Goal: Task Accomplishment & Management: Use online tool/utility

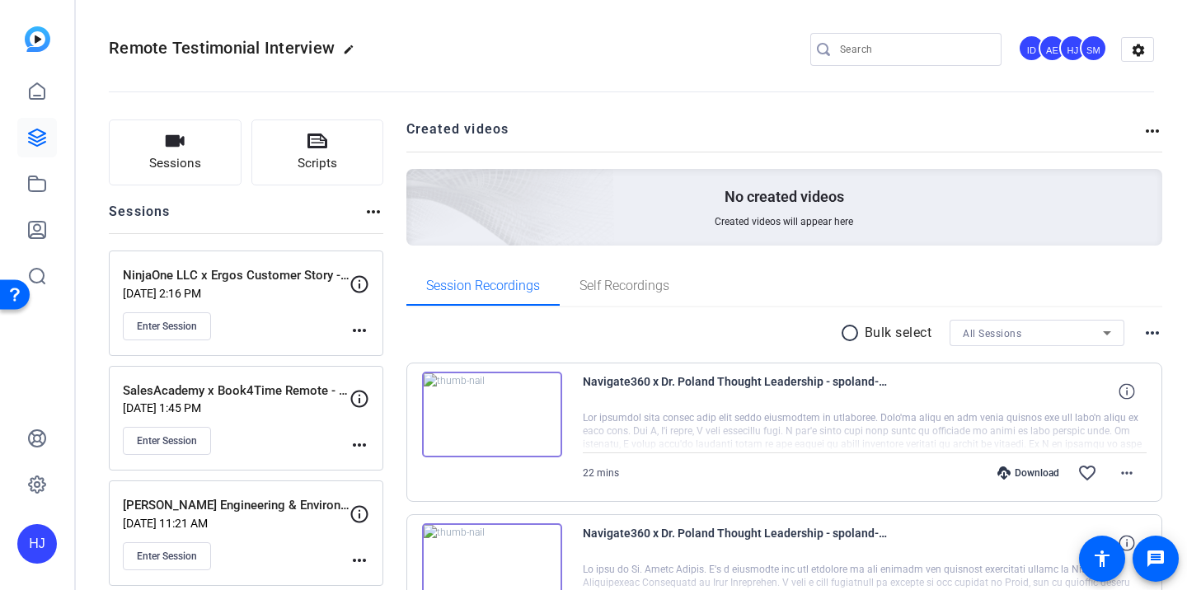
click at [867, 59] on div at bounding box center [914, 49] width 148 height 33
click at [868, 41] on input "Search" at bounding box center [914, 50] width 148 height 20
paste input "MyCertainPath x Safe Electric"
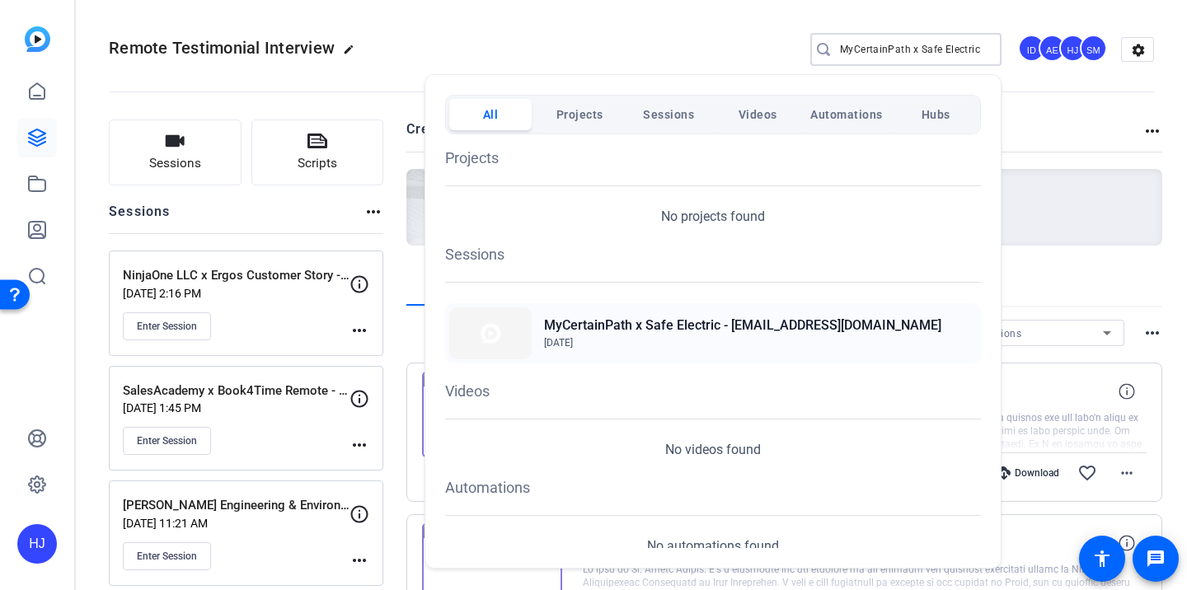
type input "MyCertainPath x Safe Electric"
click at [732, 336] on span "Sep 6, 2025" at bounding box center [742, 342] width 397 height 15
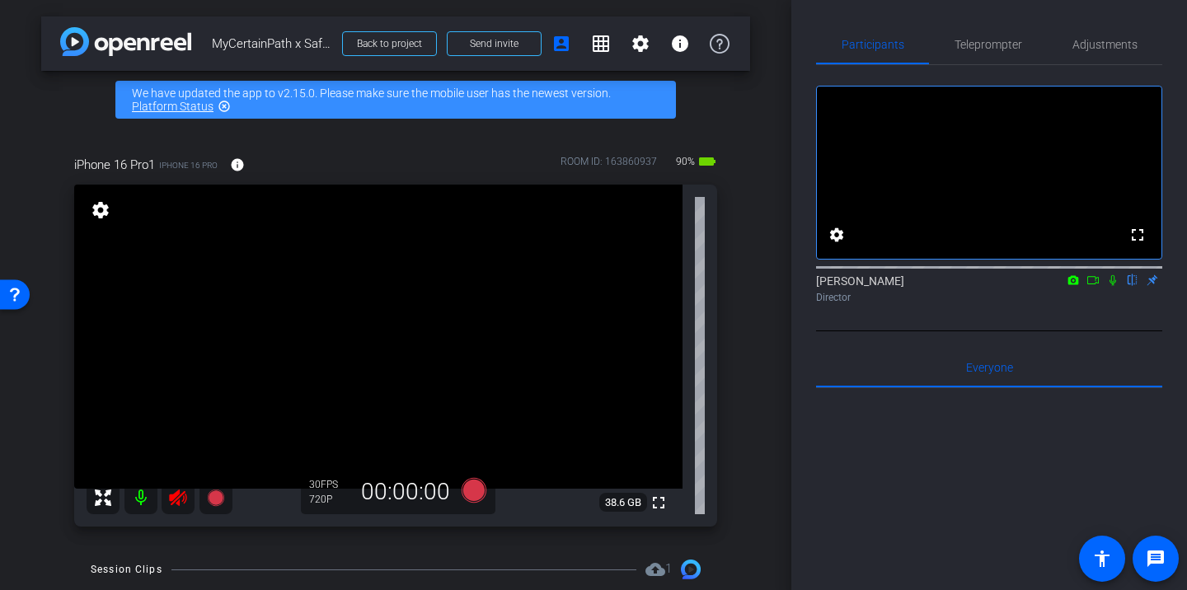
click at [182, 500] on icon at bounding box center [178, 498] width 20 height 20
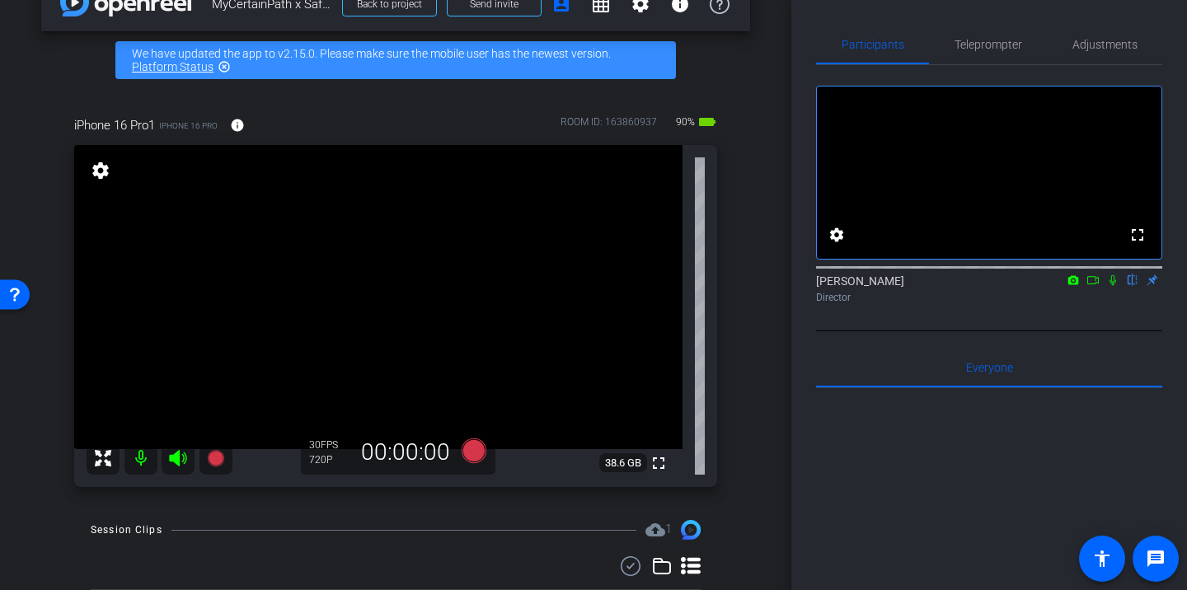
scroll to position [41, 0]
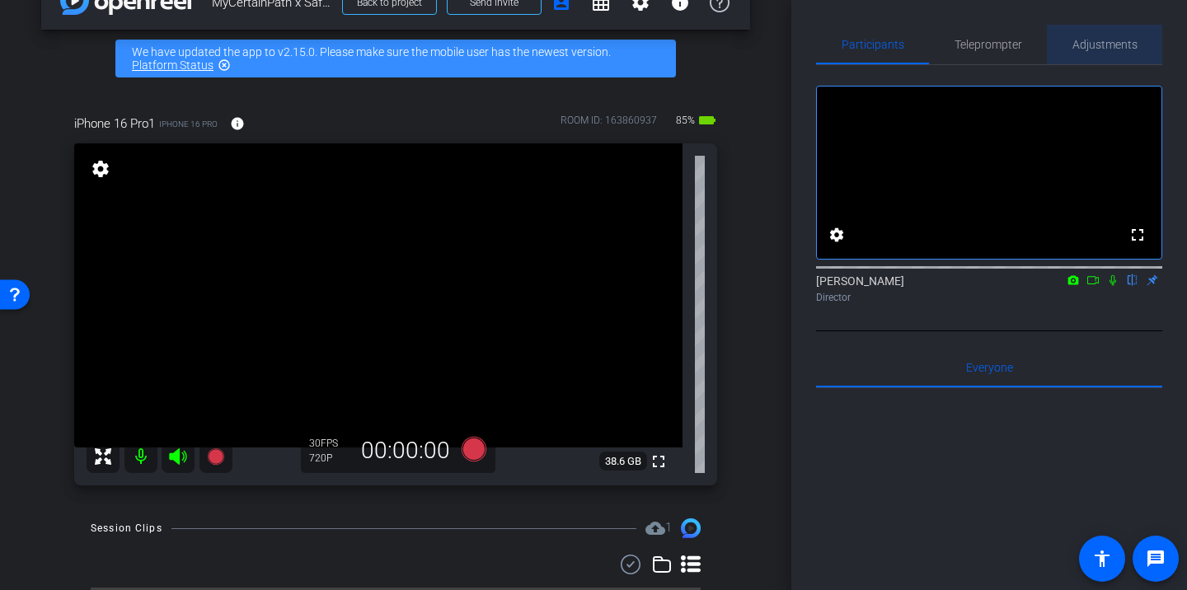
click at [1100, 51] on span "Adjustments" at bounding box center [1104, 45] width 65 height 40
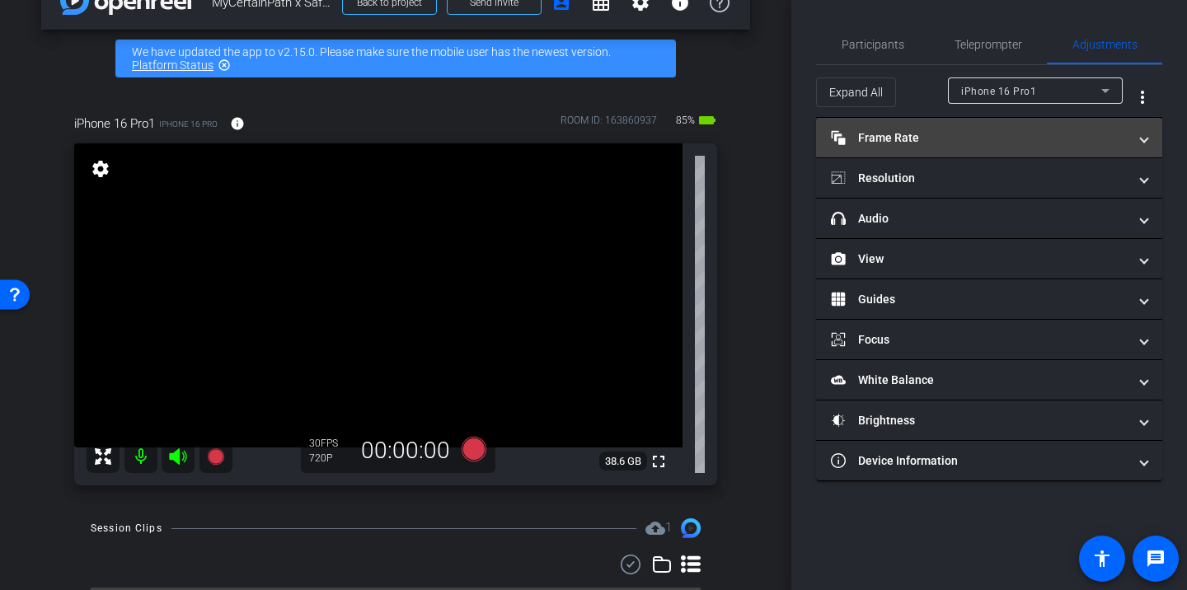
click at [984, 151] on mat-expansion-panel-header "Frame Rate Frame Rate" at bounding box center [989, 138] width 346 height 40
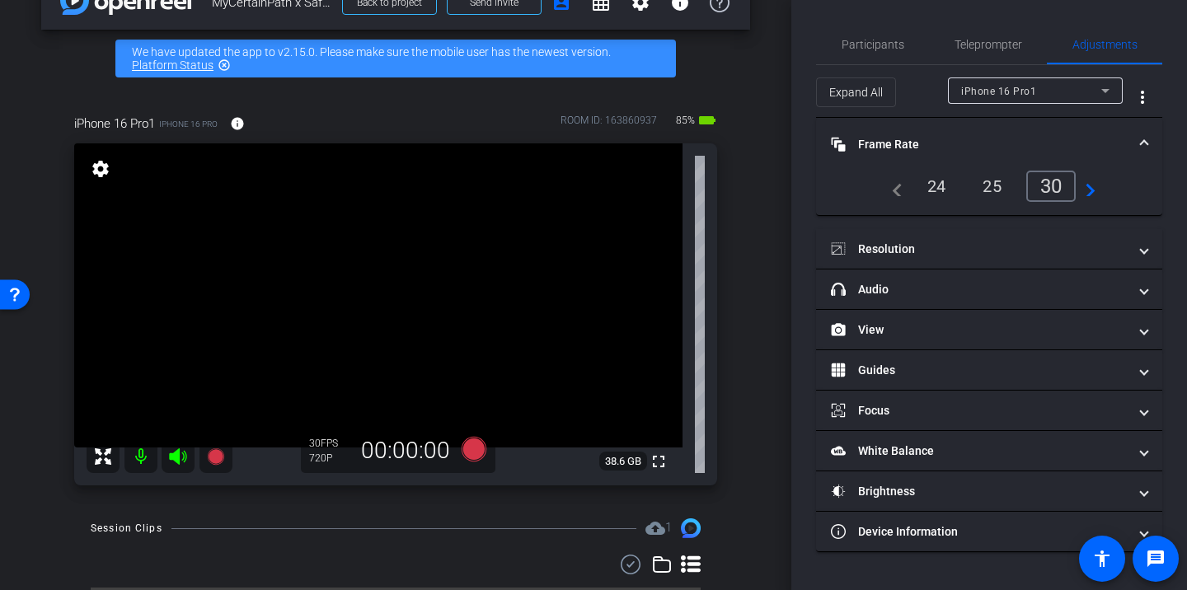
click at [933, 189] on div "24" at bounding box center [937, 186] width 44 height 28
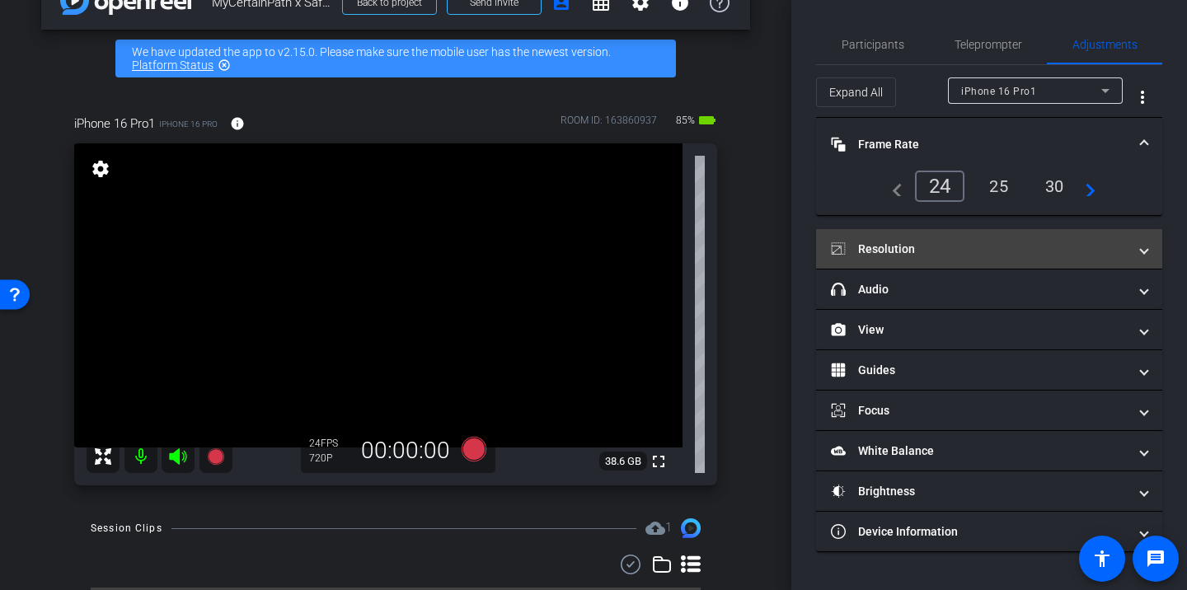
click at [948, 252] on mat-panel-title "Resolution" at bounding box center [979, 249] width 297 height 17
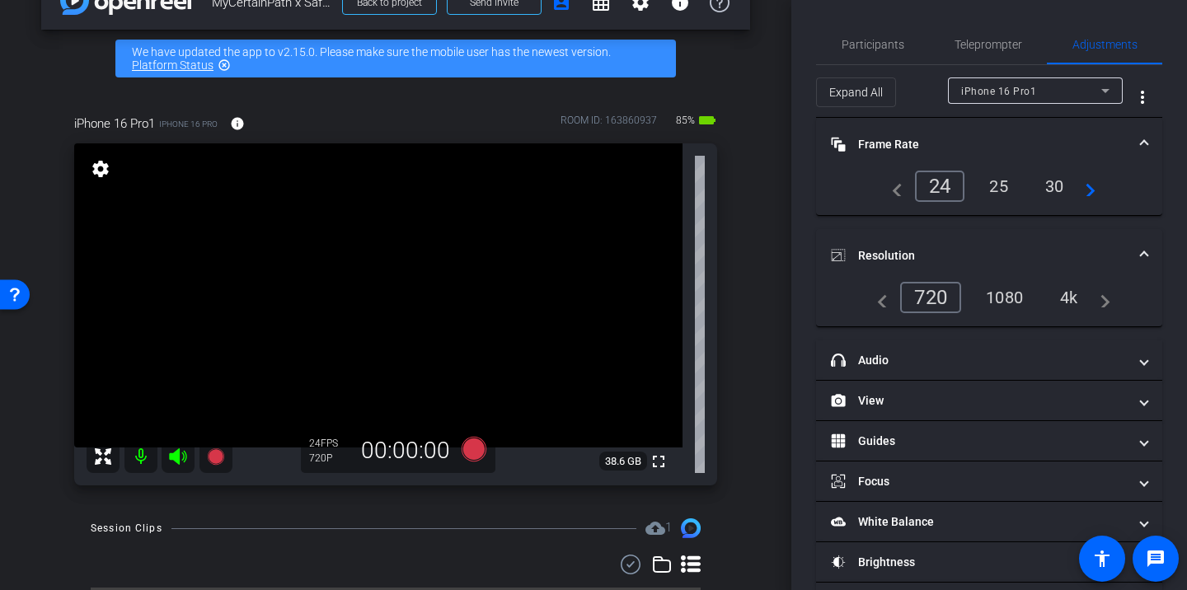
click at [1013, 293] on div "1080" at bounding box center [1004, 297] width 62 height 28
click at [879, 49] on span "Participants" at bounding box center [872, 45] width 63 height 12
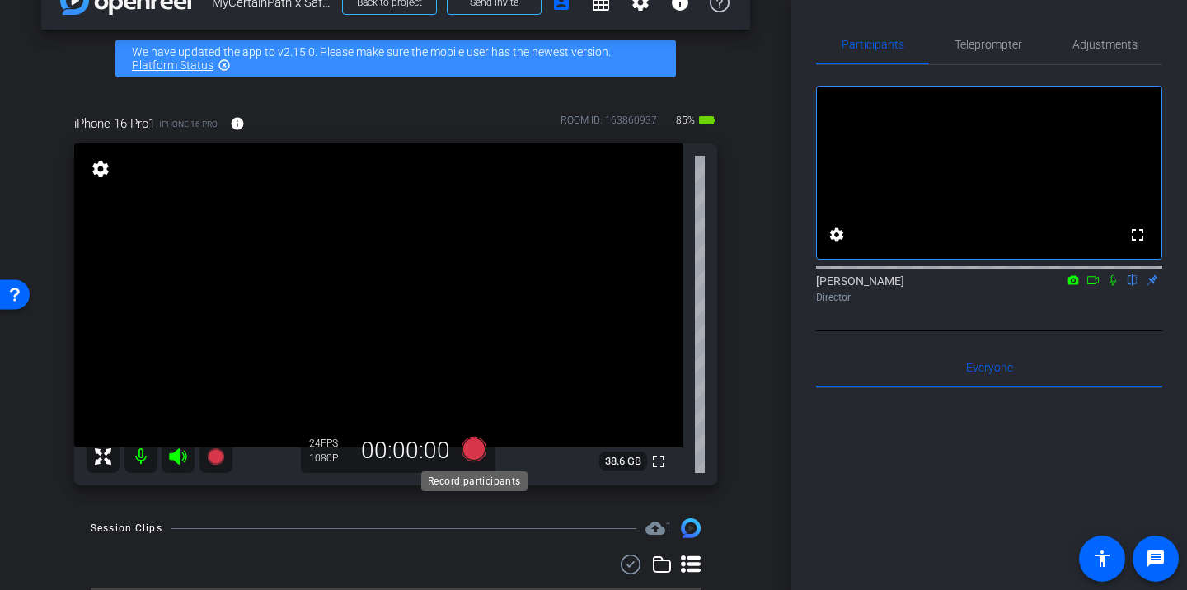
click at [476, 450] on icon at bounding box center [473, 449] width 25 height 25
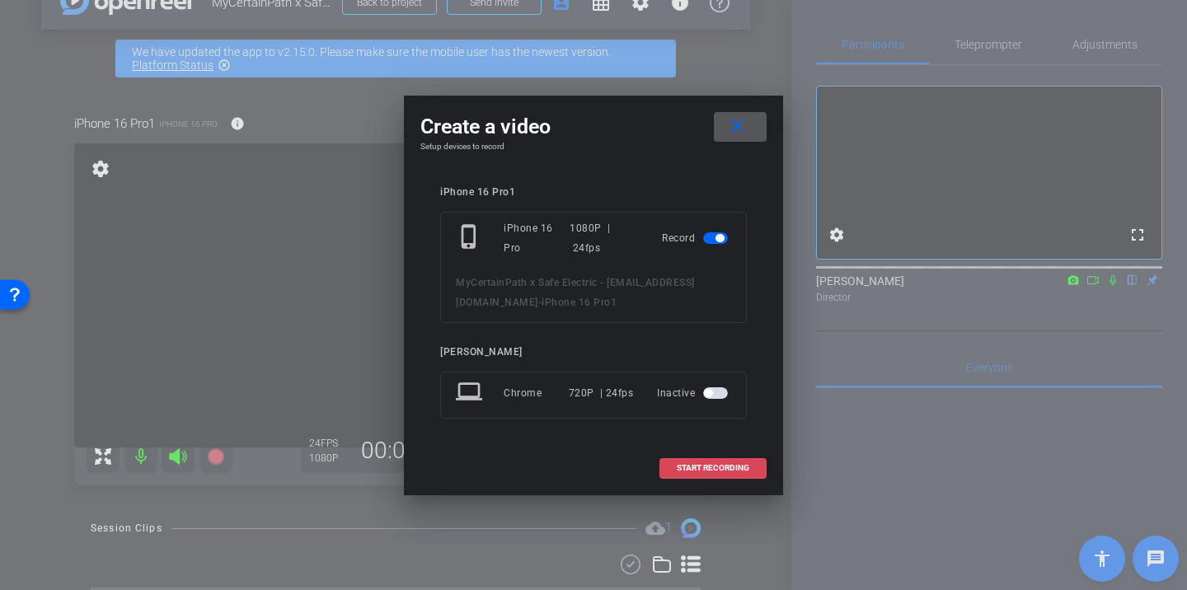
click at [698, 468] on span "START RECORDING" at bounding box center [712, 468] width 73 height 8
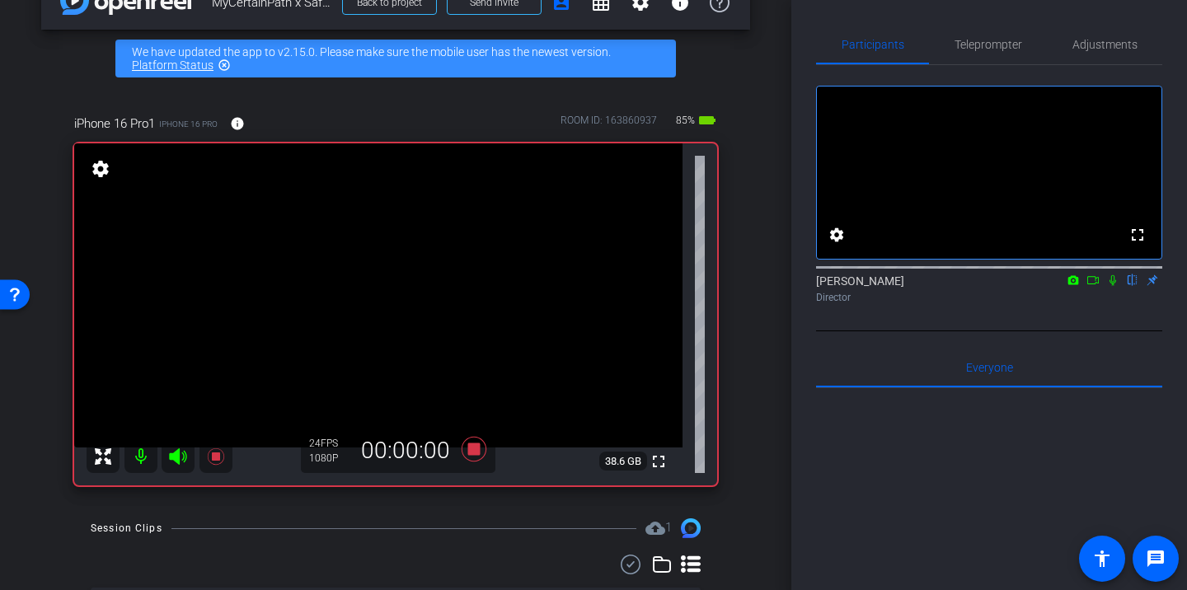
click at [1113, 286] on icon at bounding box center [1112, 280] width 13 height 12
click at [1109, 286] on icon at bounding box center [1112, 280] width 13 height 12
click at [477, 451] on icon at bounding box center [473, 449] width 25 height 25
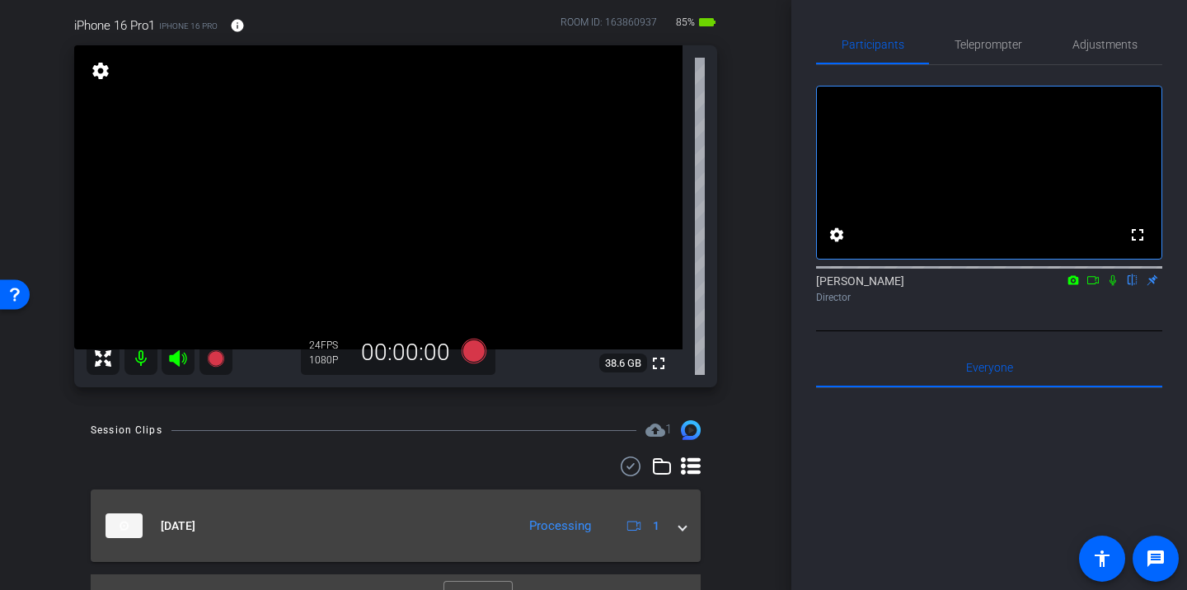
scroll to position [170, 0]
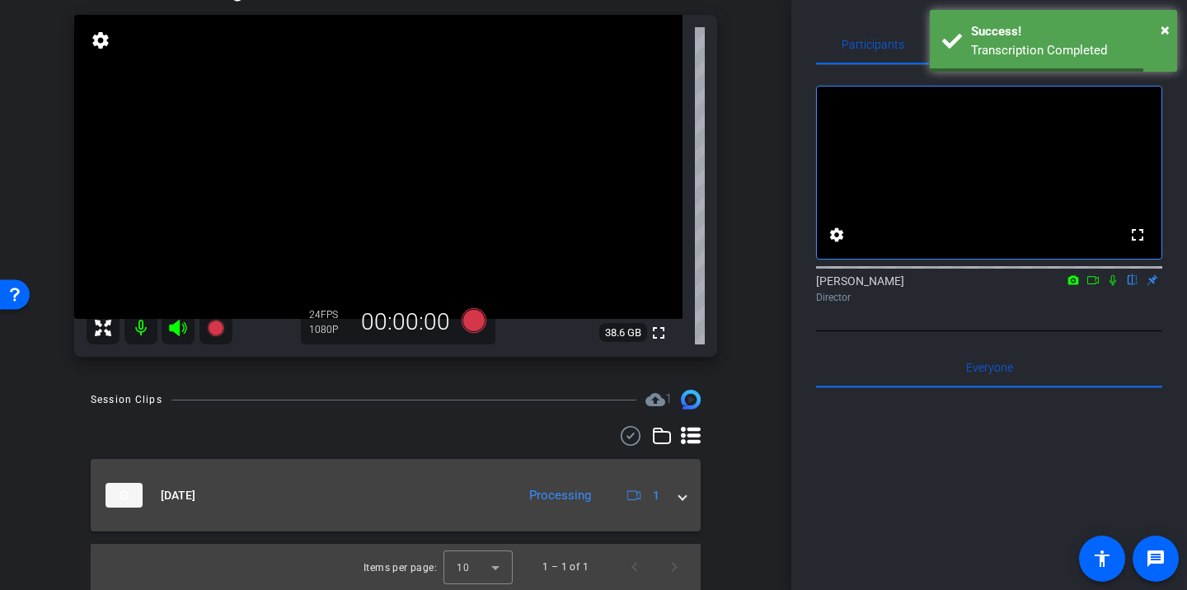
click at [682, 491] on span at bounding box center [682, 495] width 7 height 17
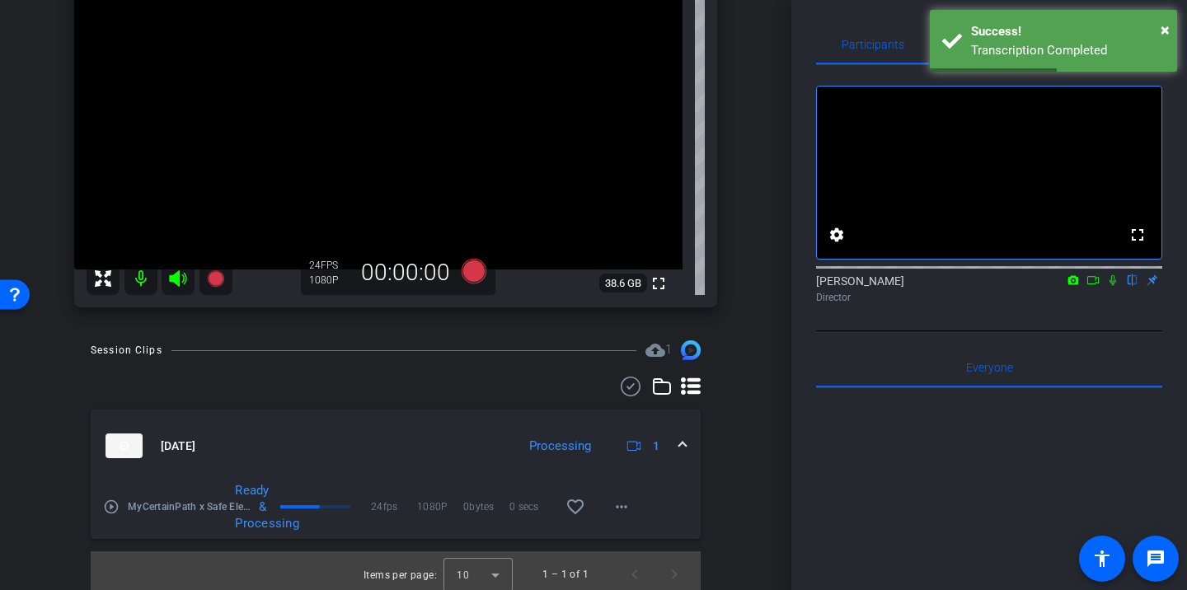
scroll to position [221, 0]
click at [620, 503] on mat-icon "more_horiz" at bounding box center [621, 505] width 20 height 20
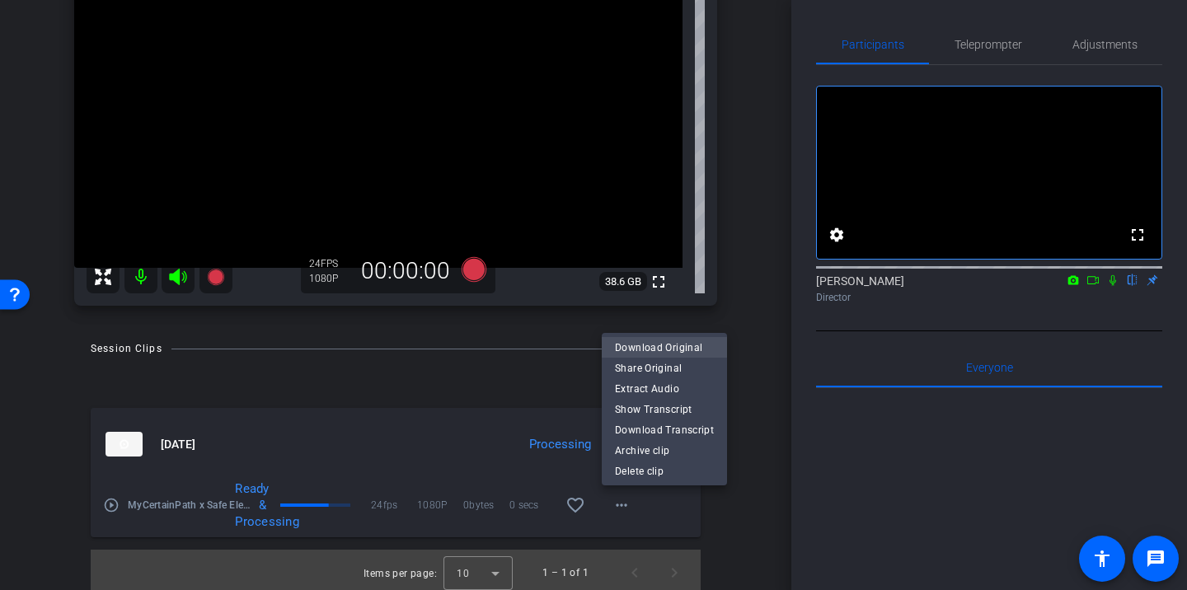
click at [657, 344] on span "Download Original" at bounding box center [664, 348] width 99 height 20
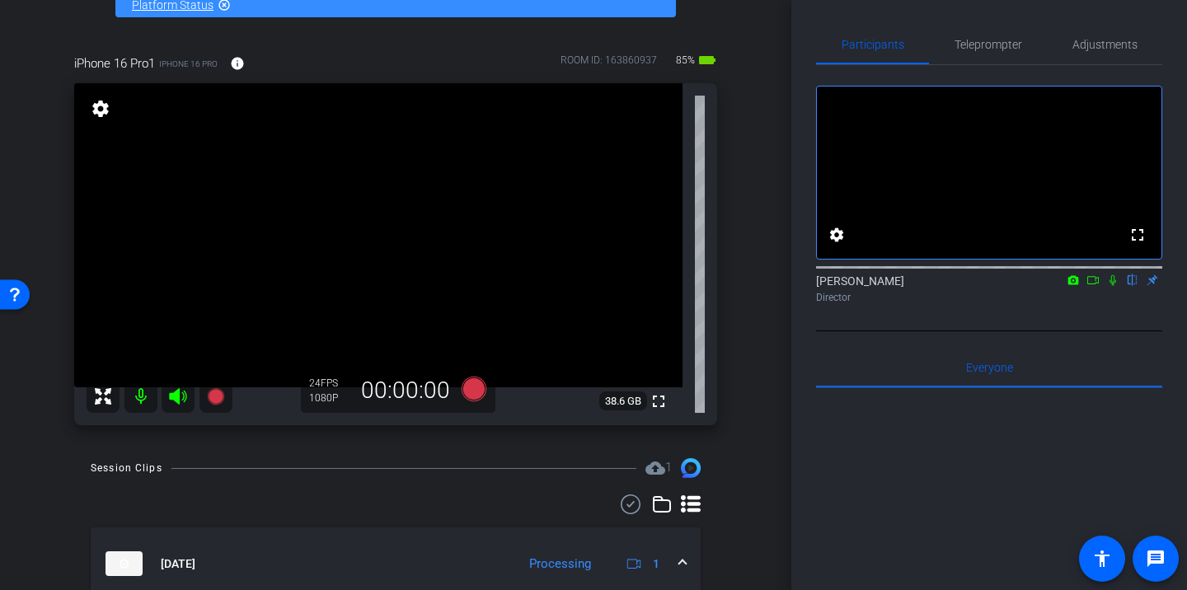
scroll to position [110, 0]
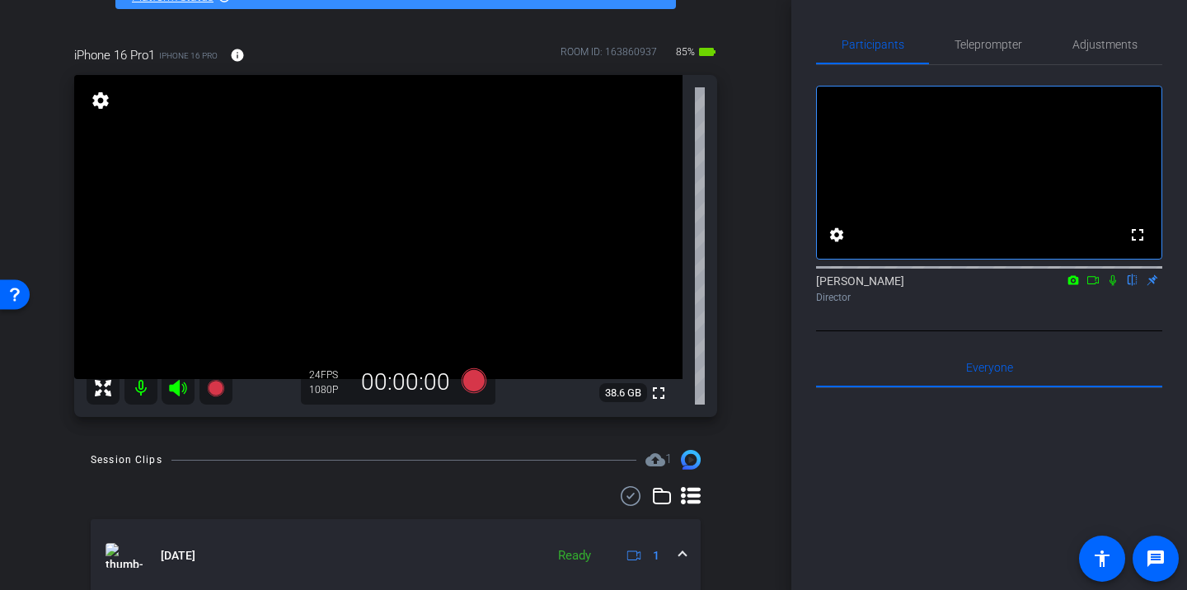
click at [180, 389] on icon at bounding box center [178, 388] width 20 height 20
click at [138, 391] on mat-icon at bounding box center [140, 388] width 33 height 33
click at [179, 388] on icon at bounding box center [177, 388] width 17 height 16
click at [137, 391] on mat-icon at bounding box center [140, 388] width 33 height 33
click at [474, 381] on icon at bounding box center [473, 380] width 25 height 25
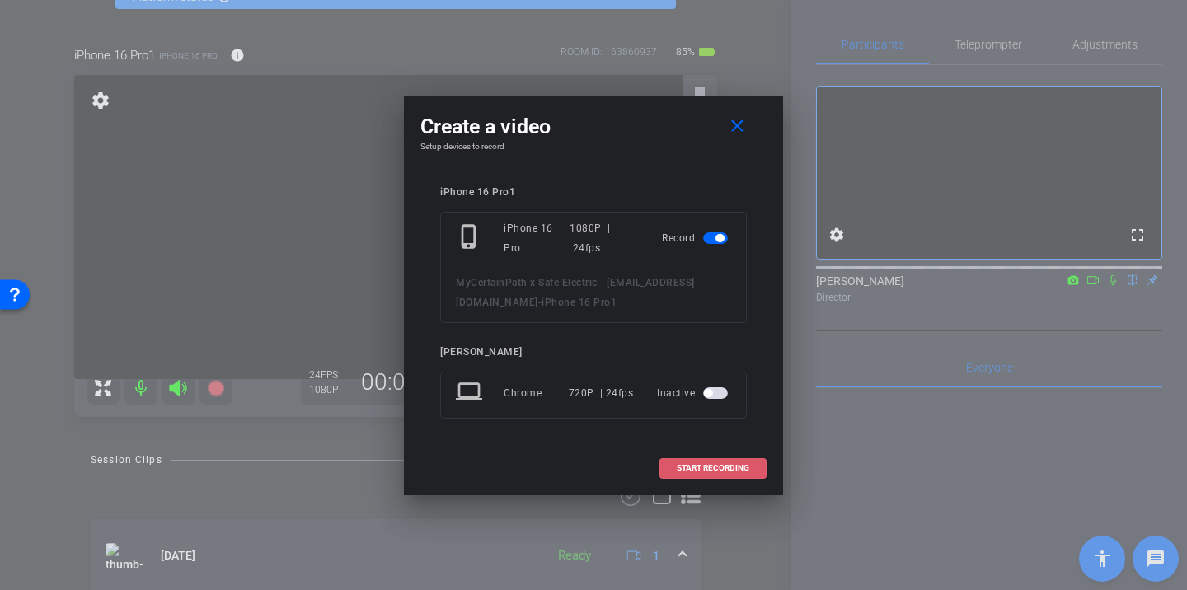
click at [718, 466] on span "START RECORDING" at bounding box center [712, 468] width 73 height 8
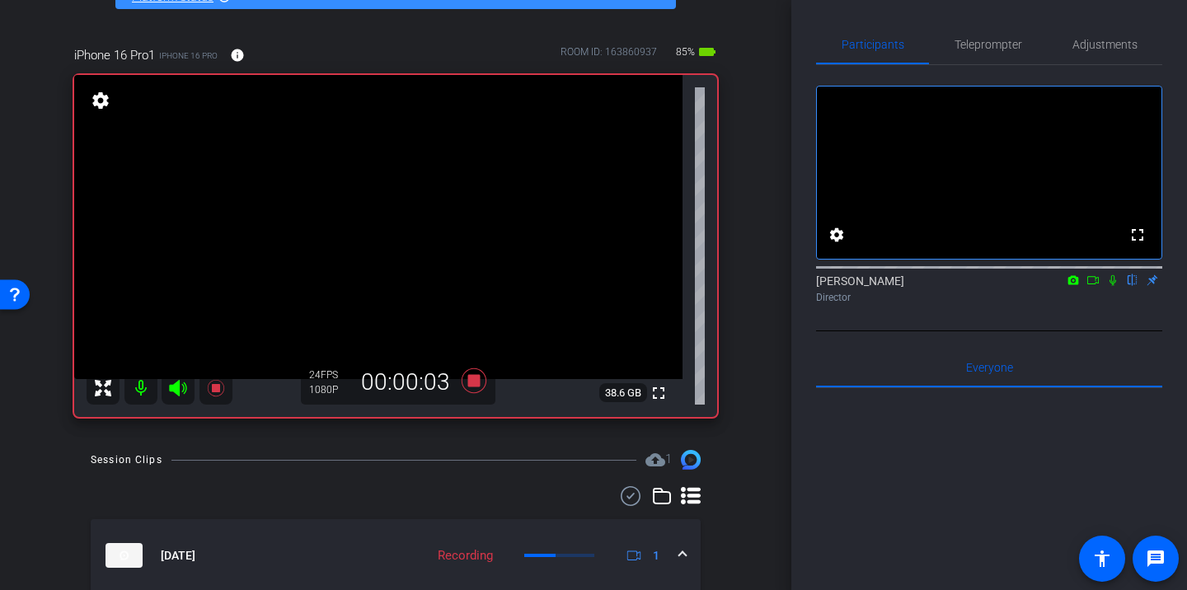
click at [1112, 286] on icon at bounding box center [1112, 280] width 13 height 12
click at [1112, 286] on icon at bounding box center [1112, 280] width 9 height 11
click at [1112, 286] on icon at bounding box center [1112, 280] width 13 height 12
click at [1116, 286] on icon at bounding box center [1112, 280] width 13 height 12
click at [1110, 286] on icon at bounding box center [1112, 280] width 13 height 12
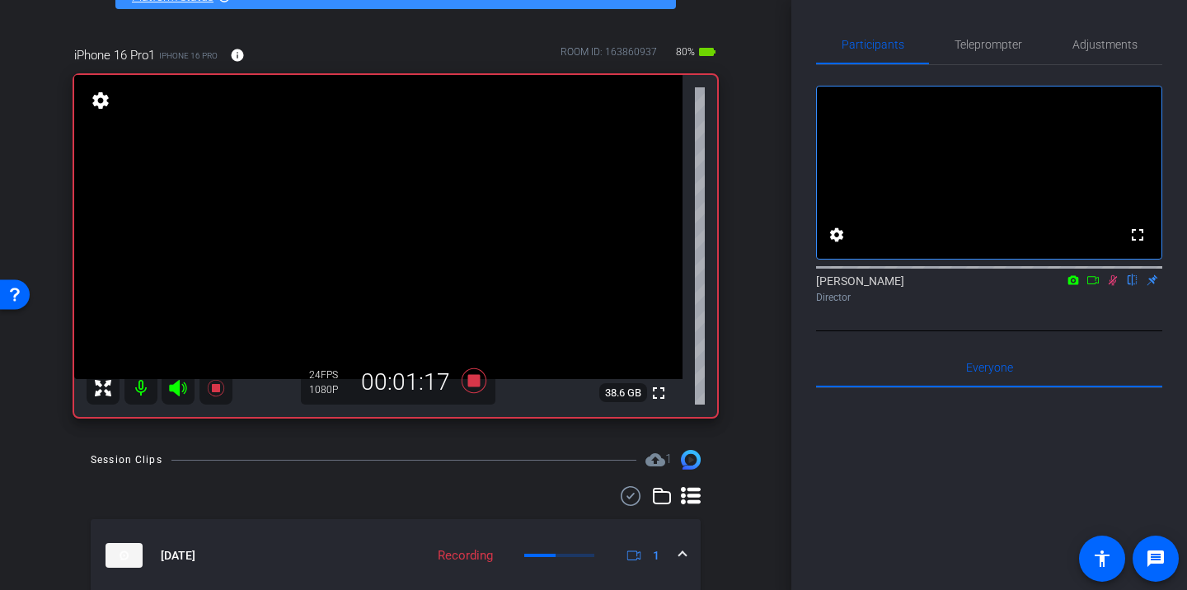
click at [1112, 286] on icon at bounding box center [1112, 280] width 9 height 11
click at [1113, 286] on icon at bounding box center [1112, 280] width 13 height 12
click at [1109, 286] on icon at bounding box center [1112, 280] width 9 height 11
click at [1112, 286] on icon at bounding box center [1112, 280] width 13 height 12
click at [1113, 286] on icon at bounding box center [1112, 280] width 9 height 11
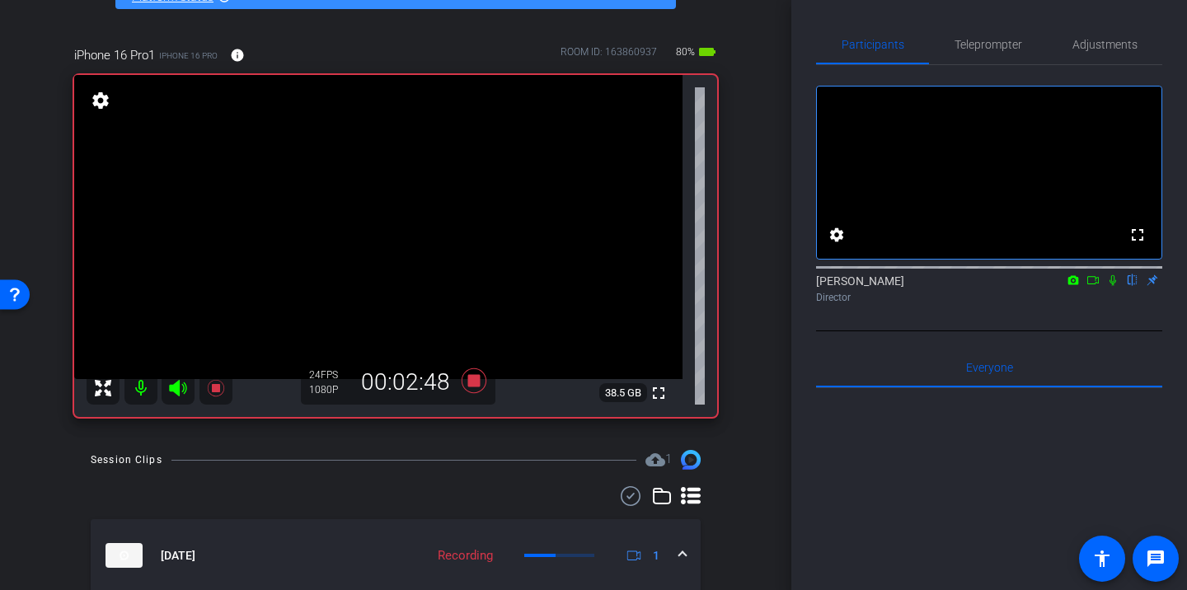
click at [1113, 286] on icon at bounding box center [1112, 280] width 13 height 12
click at [1110, 286] on icon at bounding box center [1112, 280] width 9 height 11
click at [1112, 286] on icon at bounding box center [1112, 280] width 13 height 12
click at [1113, 286] on icon at bounding box center [1112, 280] width 7 height 11
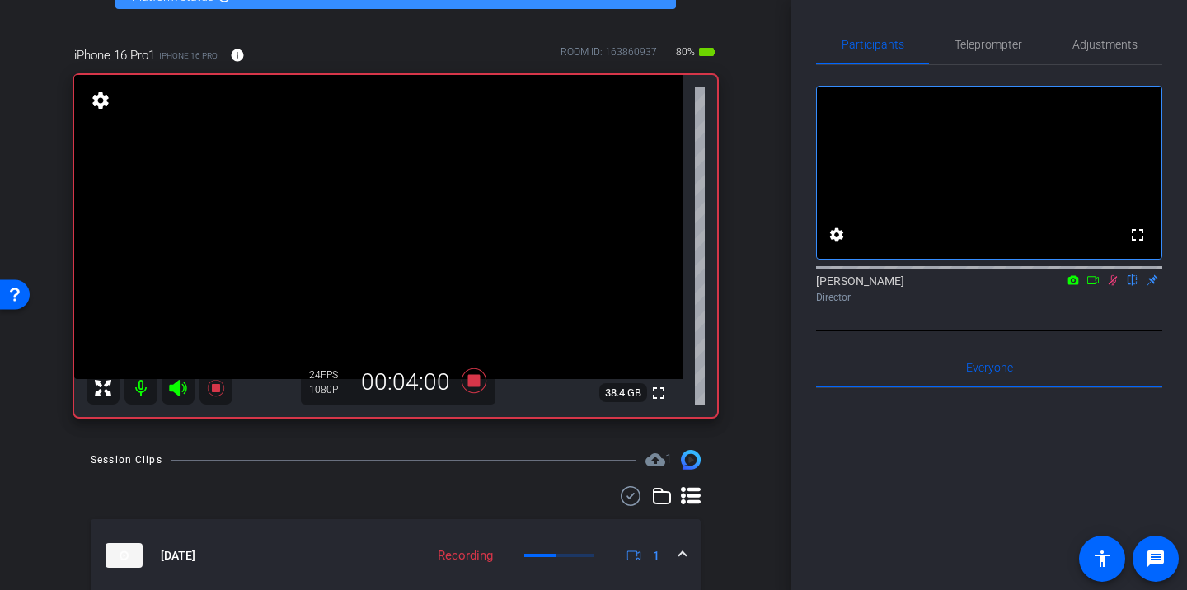
click at [1113, 286] on icon at bounding box center [1112, 280] width 9 height 11
click at [1114, 286] on icon at bounding box center [1112, 280] width 13 height 12
click at [1112, 286] on icon at bounding box center [1112, 280] width 13 height 12
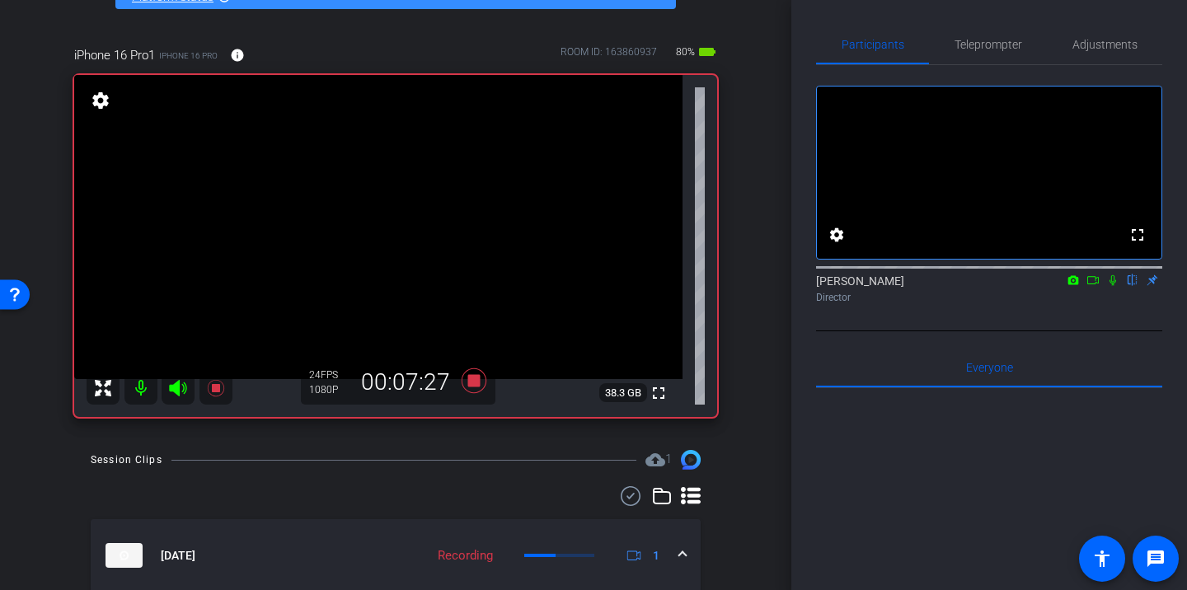
click at [1112, 286] on icon at bounding box center [1112, 280] width 13 height 12
click at [1111, 286] on icon at bounding box center [1112, 280] width 13 height 12
click at [1112, 286] on icon at bounding box center [1112, 280] width 13 height 12
click at [1111, 286] on icon at bounding box center [1112, 280] width 7 height 11
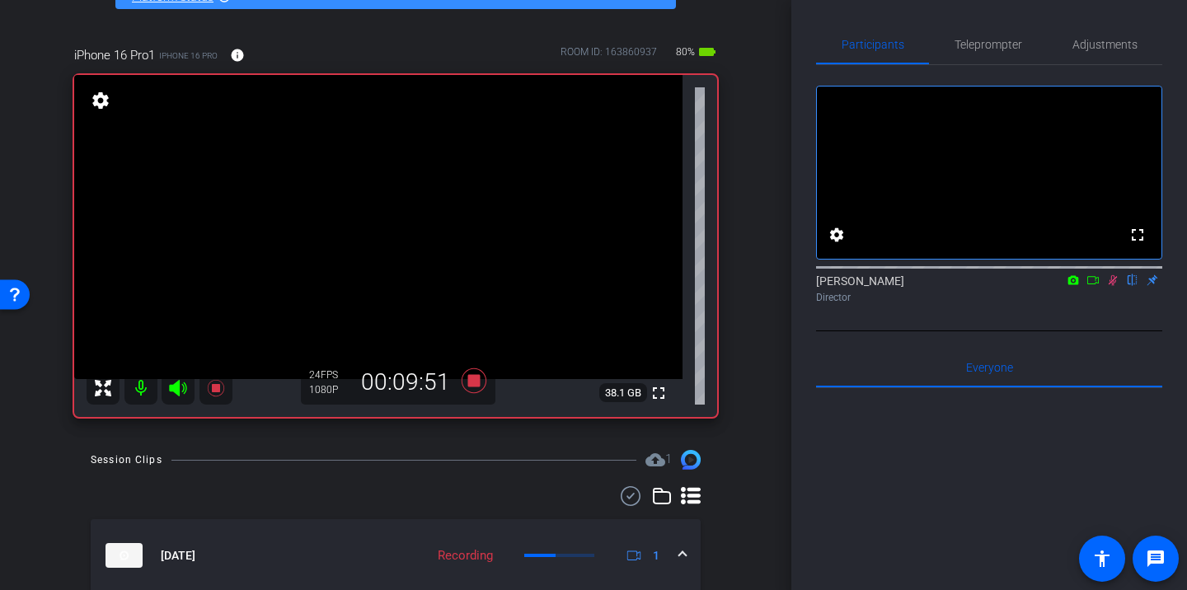
click at [1111, 286] on icon at bounding box center [1112, 280] width 9 height 11
click at [1111, 286] on icon at bounding box center [1112, 280] width 13 height 12
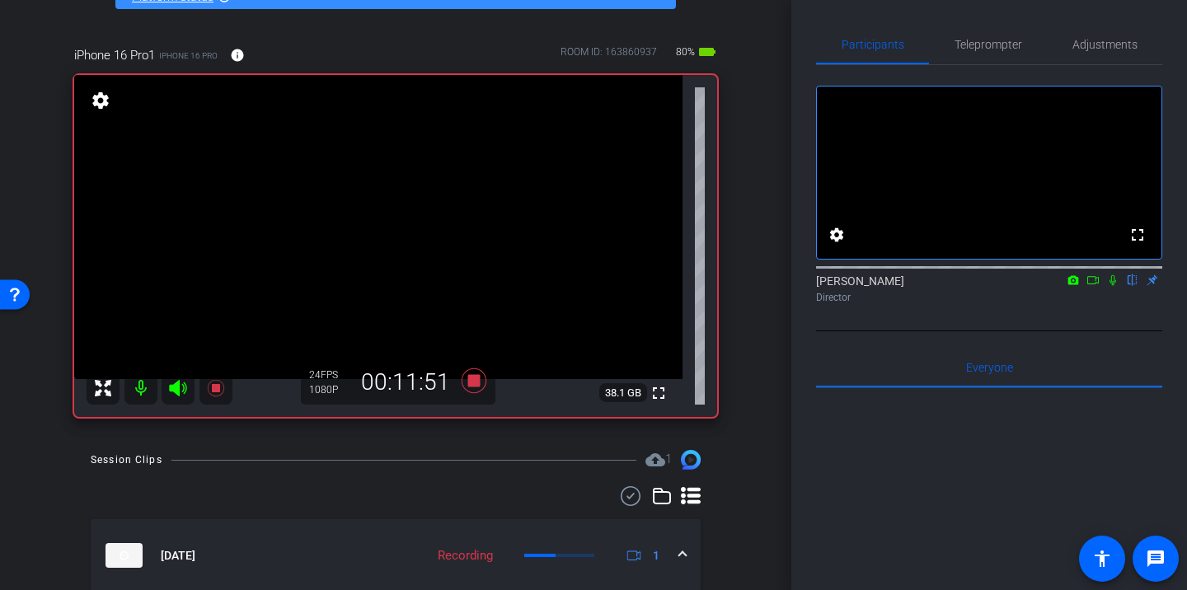
click at [1108, 286] on icon at bounding box center [1112, 280] width 13 height 12
click at [1112, 286] on icon at bounding box center [1112, 280] width 13 height 12
click at [1111, 286] on icon at bounding box center [1112, 280] width 9 height 11
click at [1112, 286] on icon at bounding box center [1112, 280] width 13 height 12
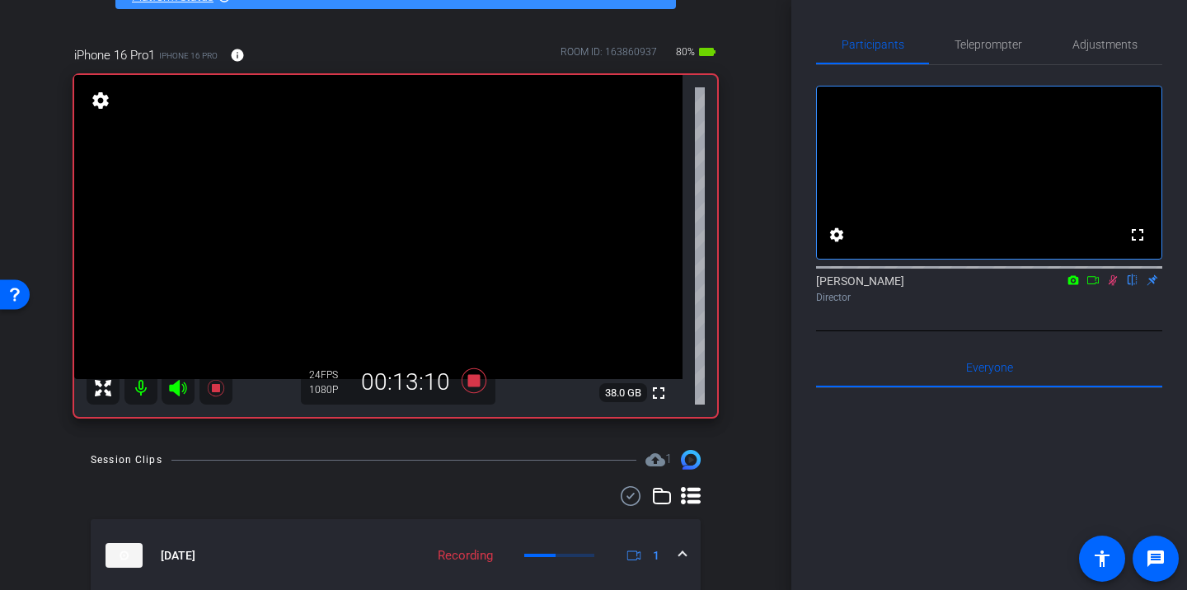
click at [1112, 286] on icon at bounding box center [1112, 280] width 13 height 12
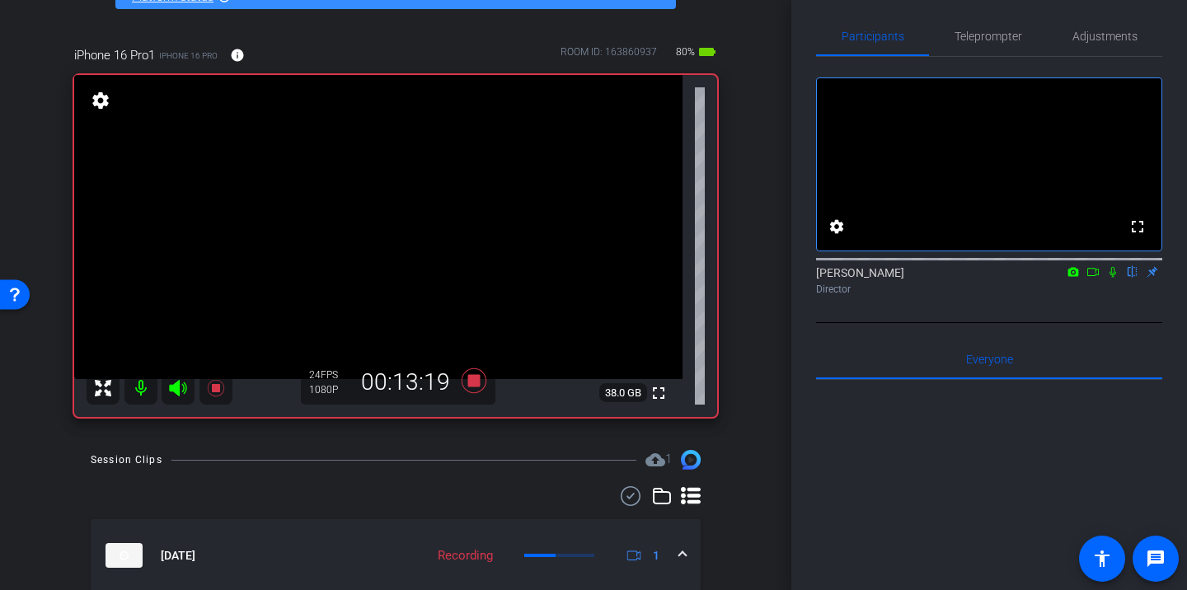
scroll to position [0, 0]
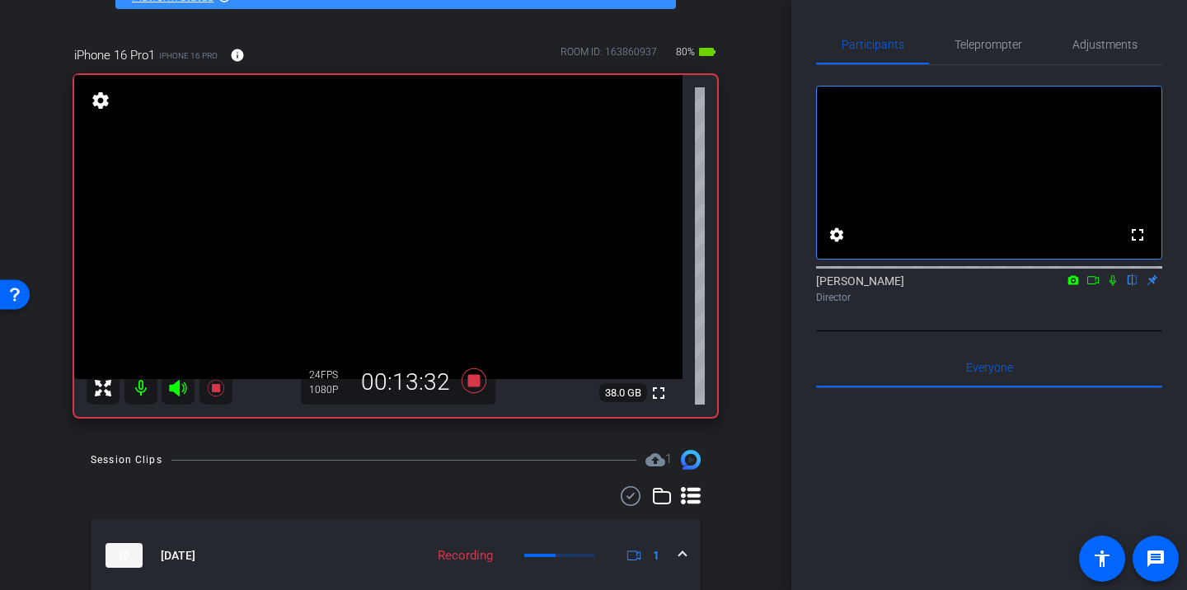
click at [1113, 286] on icon at bounding box center [1112, 280] width 13 height 12
click at [1110, 286] on icon at bounding box center [1112, 280] width 13 height 12
click at [1112, 286] on icon at bounding box center [1112, 280] width 13 height 12
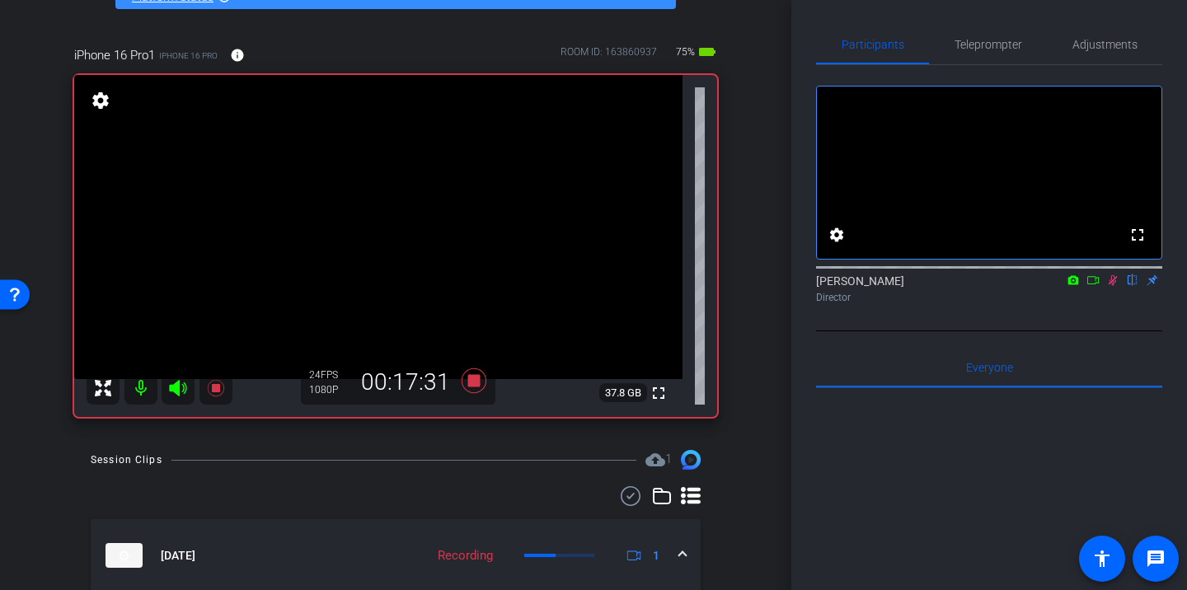
click at [1113, 286] on icon at bounding box center [1112, 280] width 9 height 11
click at [1113, 286] on icon at bounding box center [1112, 280] width 7 height 11
click at [1114, 286] on icon at bounding box center [1112, 280] width 13 height 12
click at [1109, 286] on icon at bounding box center [1112, 280] width 7 height 11
click at [1111, 286] on icon at bounding box center [1112, 280] width 9 height 11
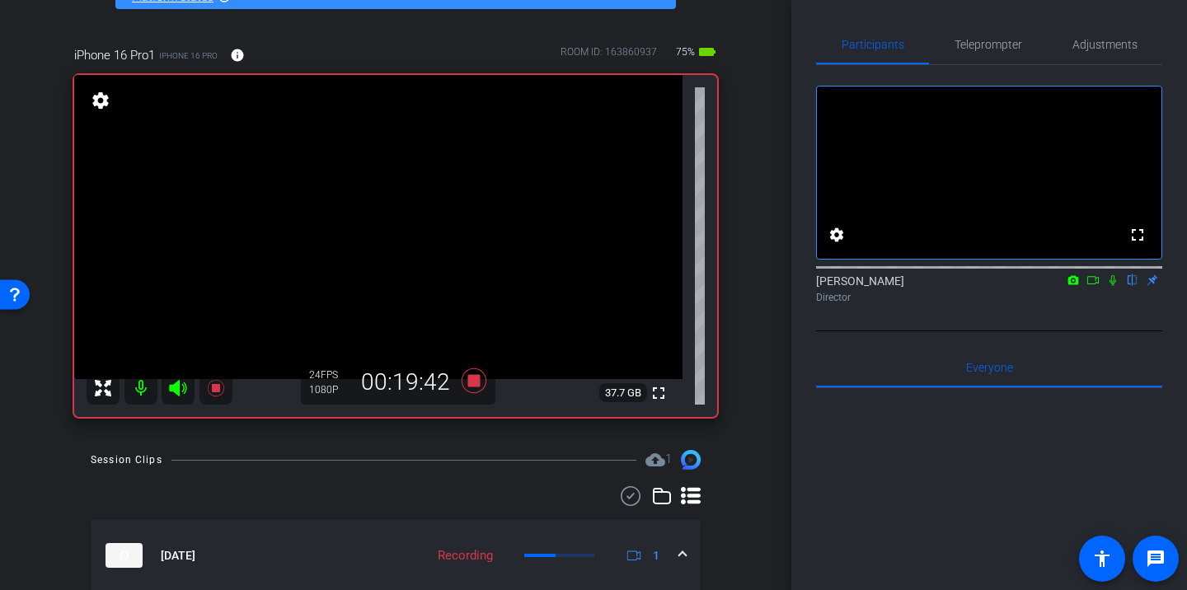
click at [1112, 286] on icon at bounding box center [1112, 280] width 13 height 12
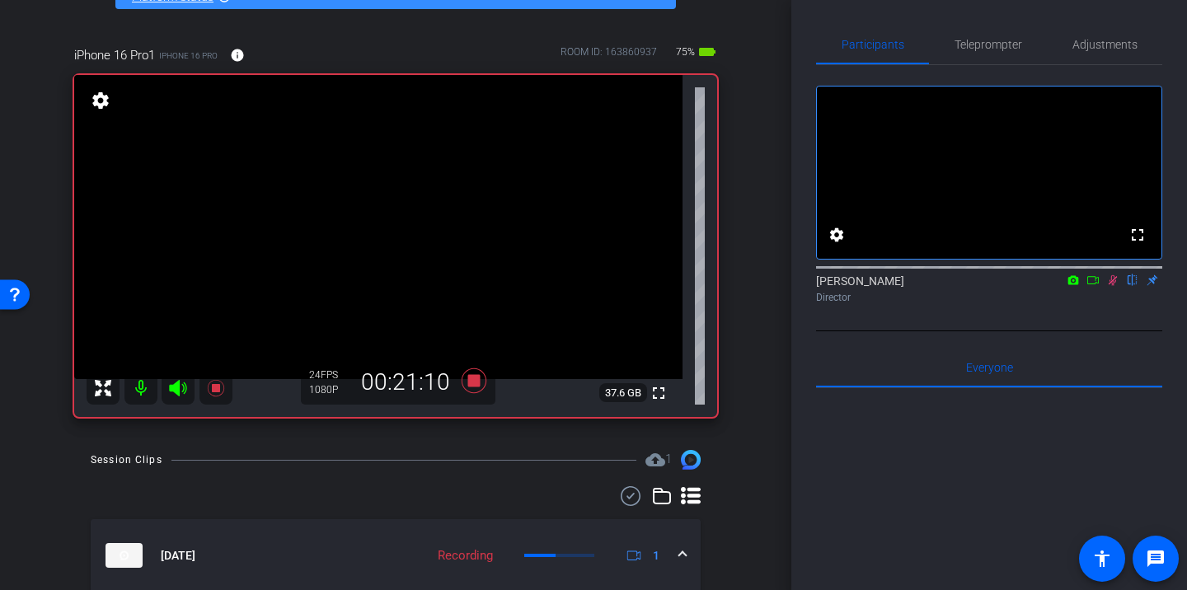
click at [1112, 286] on icon at bounding box center [1112, 280] width 13 height 12
click at [1111, 286] on icon at bounding box center [1112, 280] width 13 height 12
click at [1112, 286] on icon at bounding box center [1112, 280] width 13 height 12
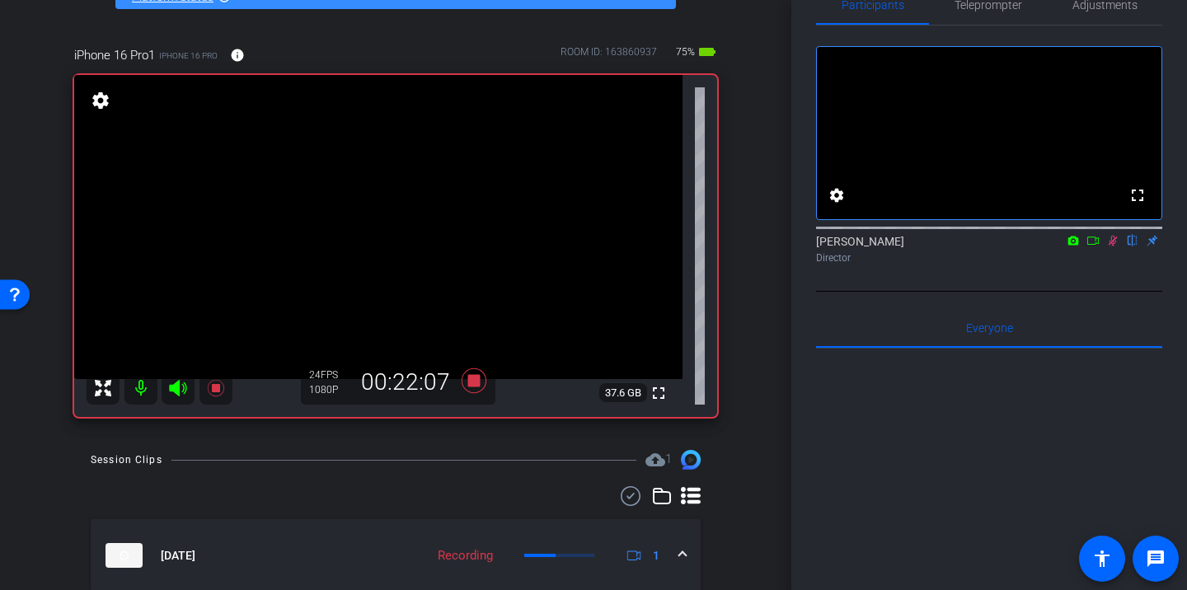
scroll to position [42, 0]
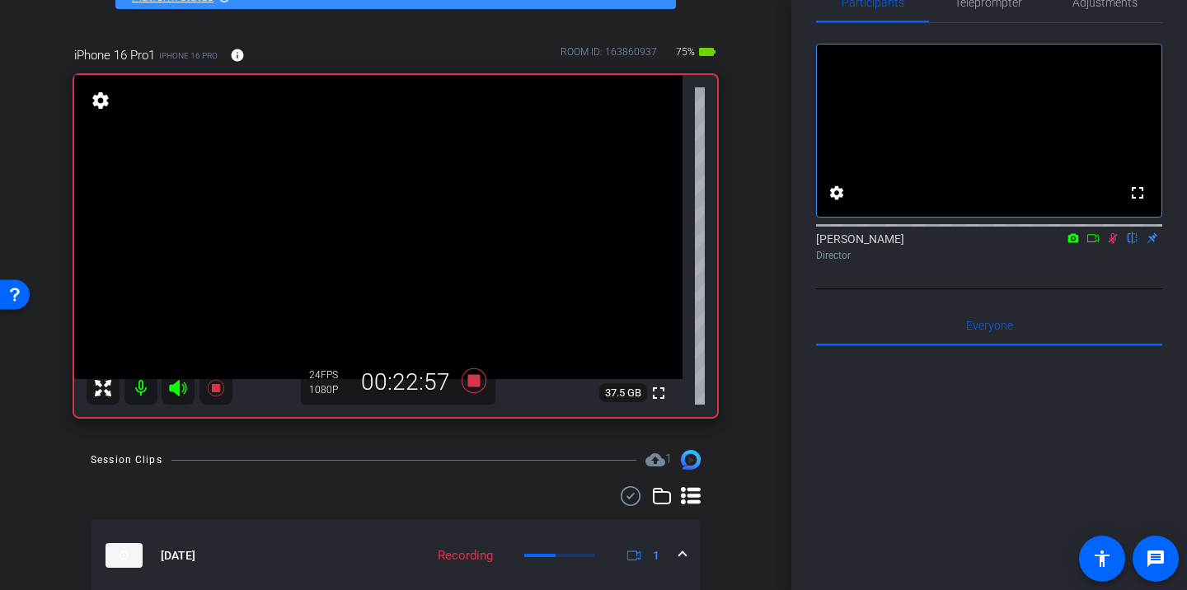
click at [1113, 246] on mat-icon at bounding box center [1112, 238] width 20 height 15
click at [1112, 246] on mat-icon at bounding box center [1112, 238] width 20 height 15
click at [1112, 244] on icon at bounding box center [1112, 238] width 9 height 11
click at [1109, 244] on icon at bounding box center [1112, 238] width 7 height 11
click at [1109, 244] on icon at bounding box center [1112, 238] width 13 height 12
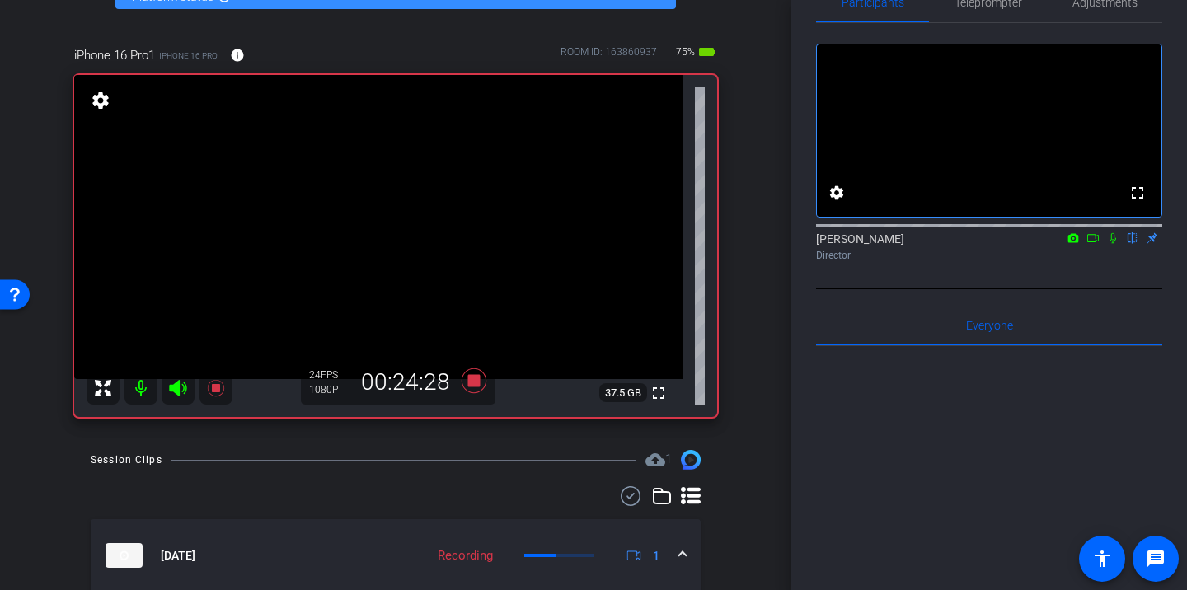
click at [1112, 244] on icon at bounding box center [1112, 238] width 13 height 12
click at [1110, 244] on icon at bounding box center [1112, 238] width 13 height 12
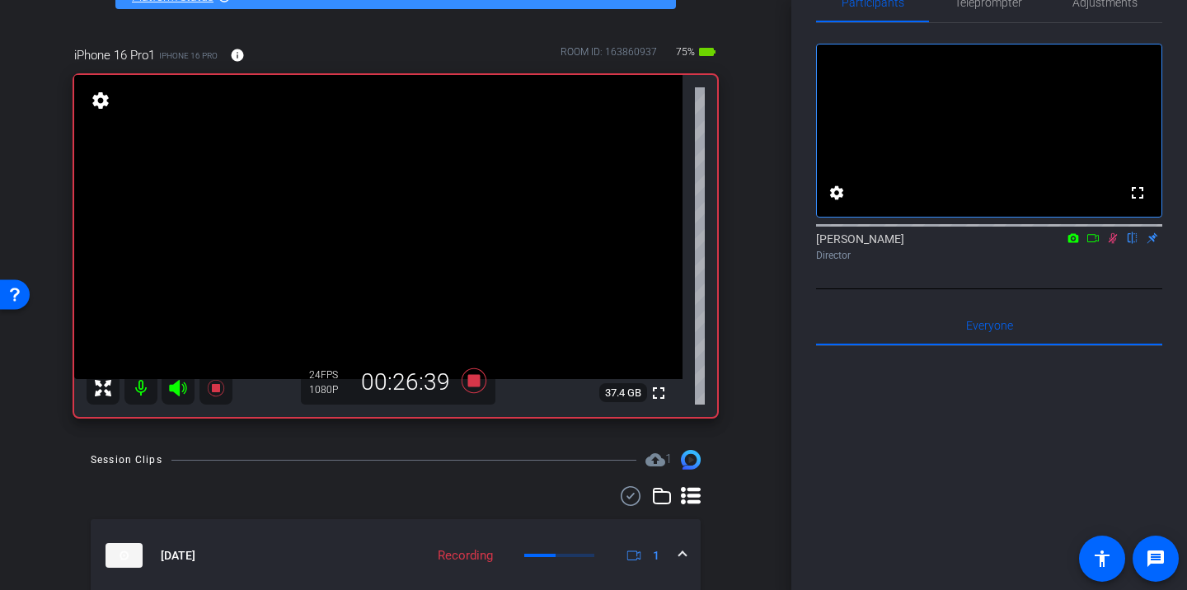
click at [1110, 244] on icon at bounding box center [1112, 238] width 9 height 11
click at [1112, 244] on icon at bounding box center [1112, 238] width 13 height 12
click at [1116, 244] on icon at bounding box center [1112, 238] width 13 height 12
click at [1112, 244] on icon at bounding box center [1112, 238] width 9 height 11
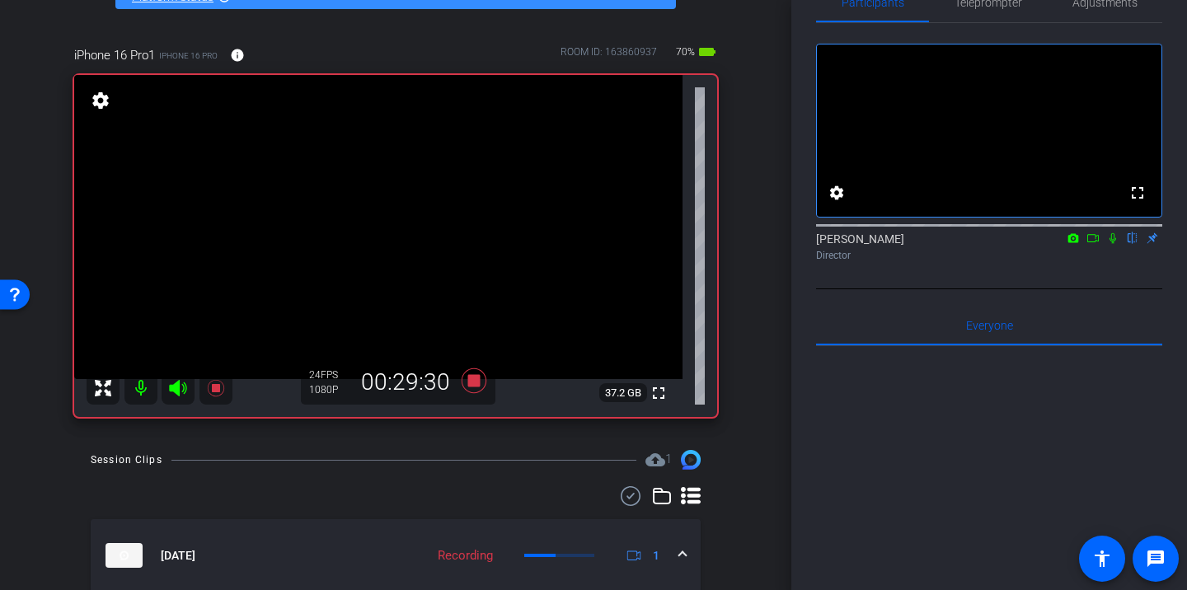
click at [1112, 244] on icon at bounding box center [1112, 238] width 7 height 11
click at [1112, 244] on icon at bounding box center [1112, 238] width 9 height 11
click at [1111, 244] on icon at bounding box center [1112, 238] width 7 height 11
click at [1111, 244] on icon at bounding box center [1112, 238] width 9 height 11
click at [1110, 244] on icon at bounding box center [1112, 238] width 7 height 11
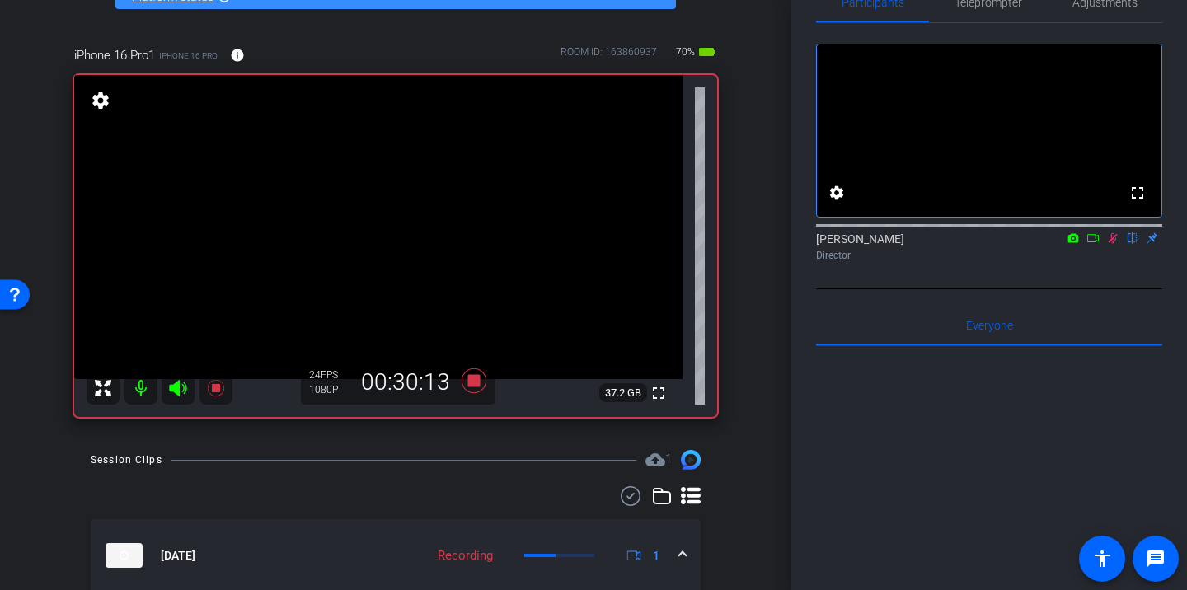
click at [1110, 244] on icon at bounding box center [1112, 238] width 9 height 11
click at [476, 378] on icon at bounding box center [473, 380] width 25 height 25
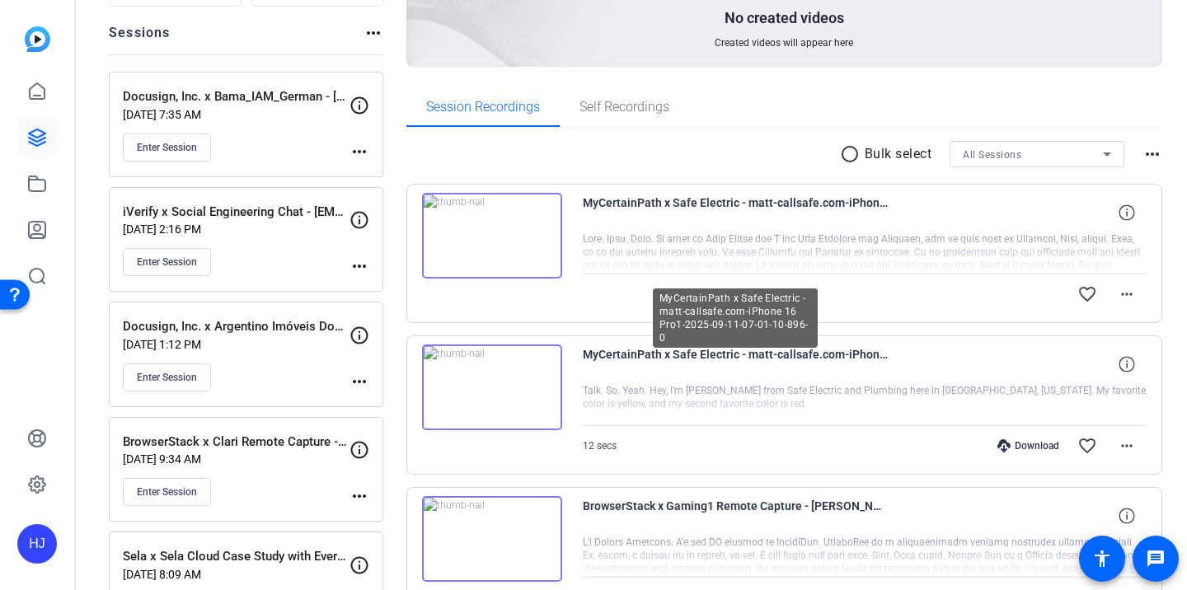
scroll to position [163, 0]
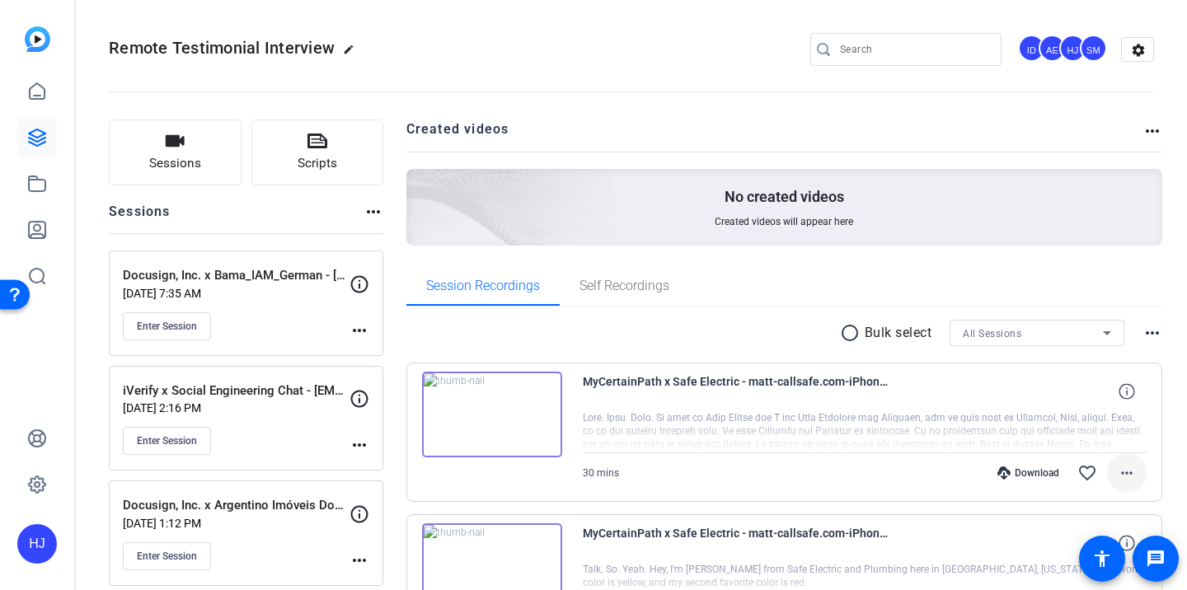
click at [1128, 471] on mat-icon "more_horiz" at bounding box center [1126, 473] width 20 height 20
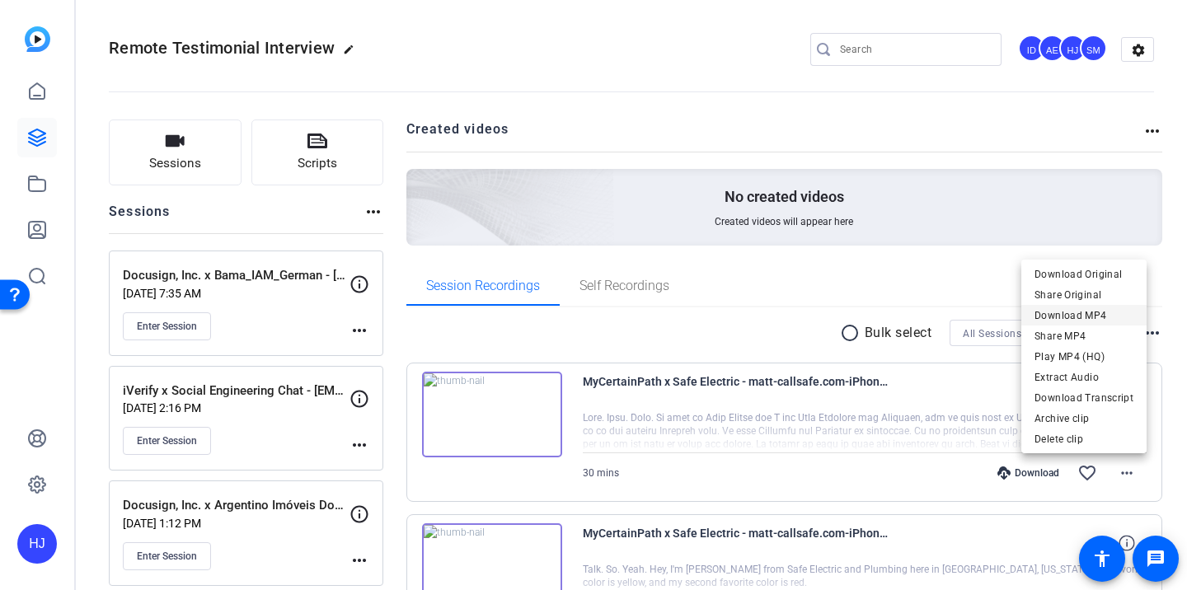
click at [1093, 320] on span "Download MP4" at bounding box center [1083, 316] width 99 height 20
